Goal: Task Accomplishment & Management: Complete application form

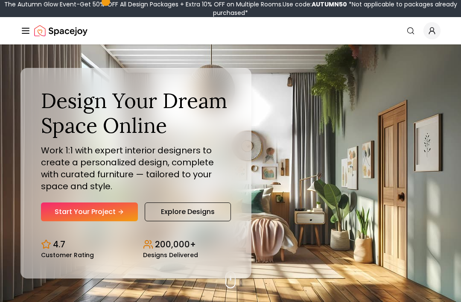
click at [118, 215] on icon "Hero section" at bounding box center [120, 211] width 7 height 7
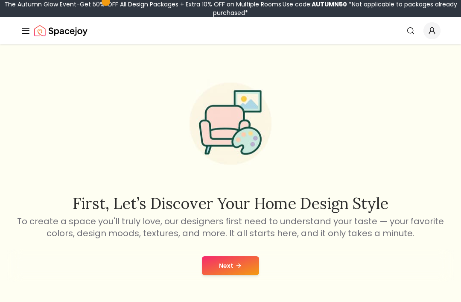
click at [254, 257] on button "Next" at bounding box center [230, 265] width 57 height 19
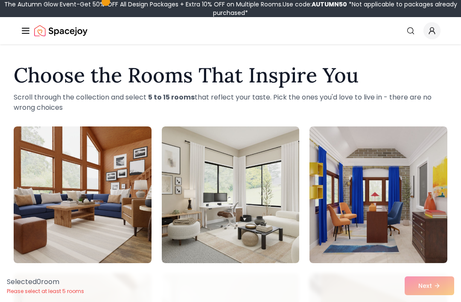
click at [144, 171] on img at bounding box center [83, 194] width 138 height 137
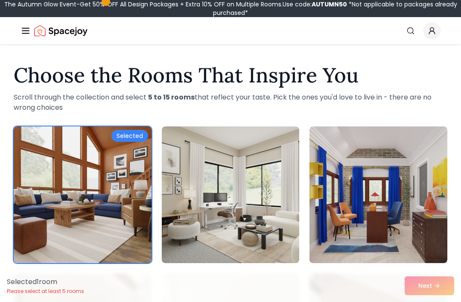
click at [437, 282] on div "Selected 1 room Please select at least 5 rooms Next" at bounding box center [230, 285] width 461 height 32
click at [433, 273] on div "Selected 1 room Please select at least 5 rooms Next" at bounding box center [230, 285] width 461 height 32
click at [433, 282] on div "Selected 1 room Please select at least 5 rooms Next" at bounding box center [230, 285] width 461 height 32
click at [430, 282] on div "Selected 1 room Please select at least 5 rooms Next" at bounding box center [230, 285] width 461 height 32
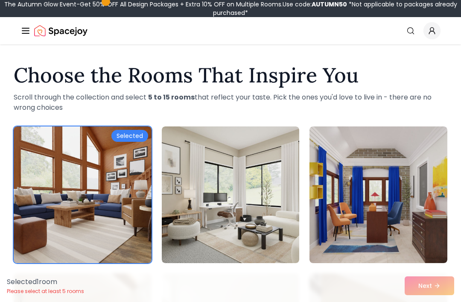
click at [116, 201] on img at bounding box center [83, 194] width 138 height 137
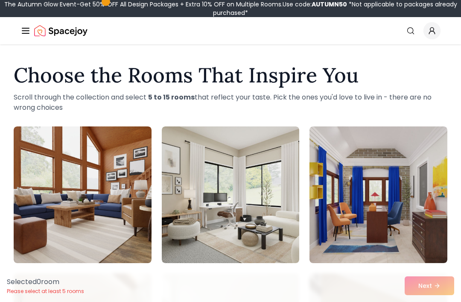
click at [449, 290] on div "Selected 0 room Please select at least 5 rooms Next" at bounding box center [230, 285] width 461 height 32
click at [448, 290] on div "Selected 0 room Please select at least 5 rooms Next" at bounding box center [230, 285] width 461 height 32
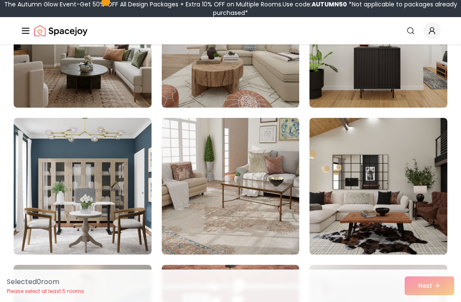
scroll to position [2060, 0]
